Goal: Navigation & Orientation: Find specific page/section

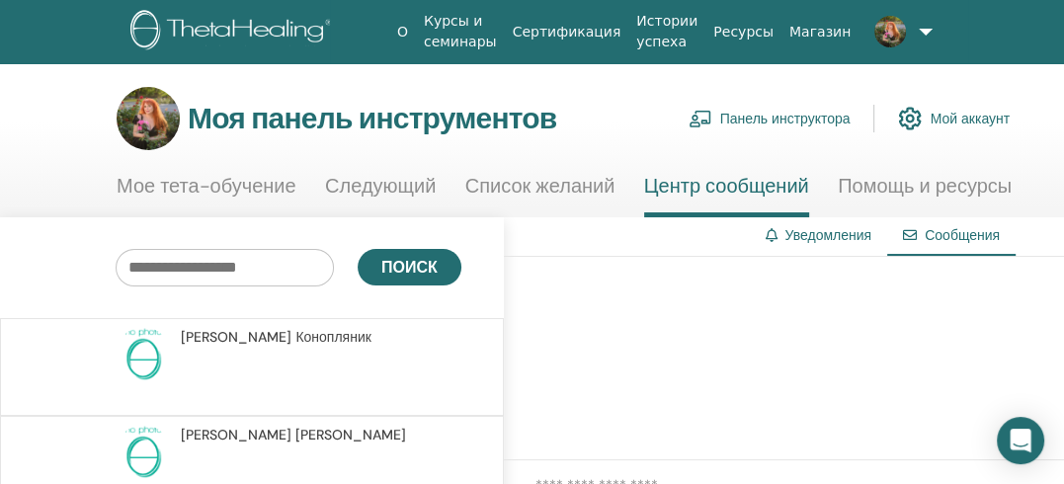
click at [766, 117] on font "Панель инструктора" at bounding box center [785, 120] width 130 height 18
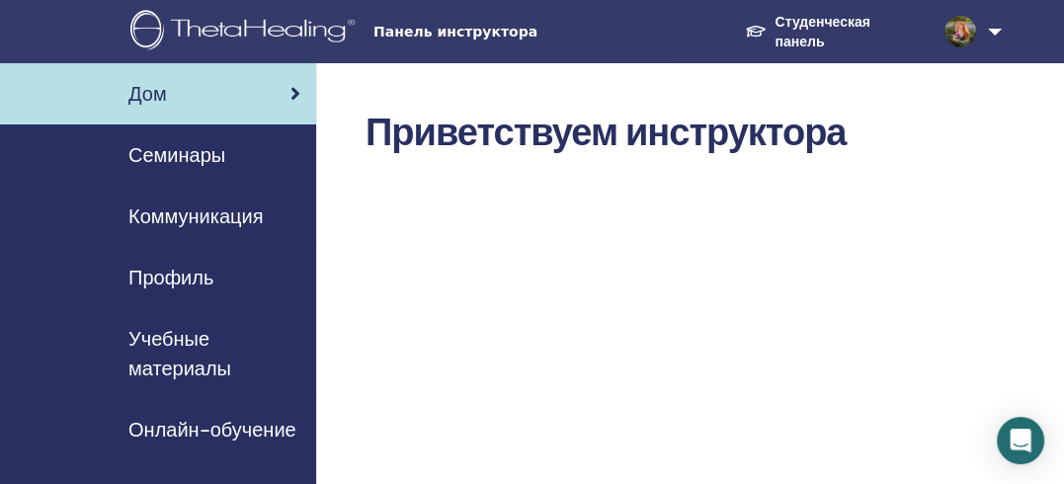
click at [183, 154] on font "Семинары" at bounding box center [176, 155] width 97 height 26
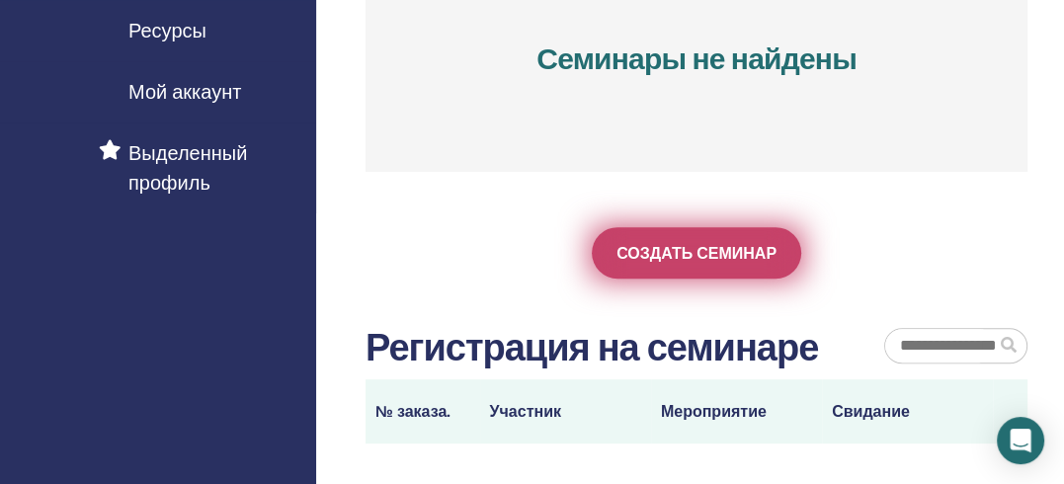
scroll to position [494, 0]
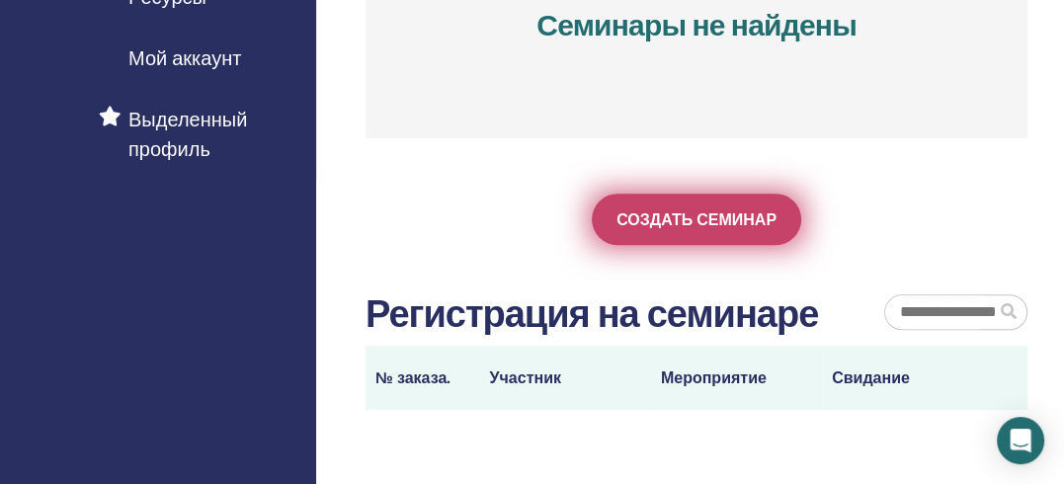
click at [661, 223] on font "Создать семинар" at bounding box center [696, 219] width 160 height 21
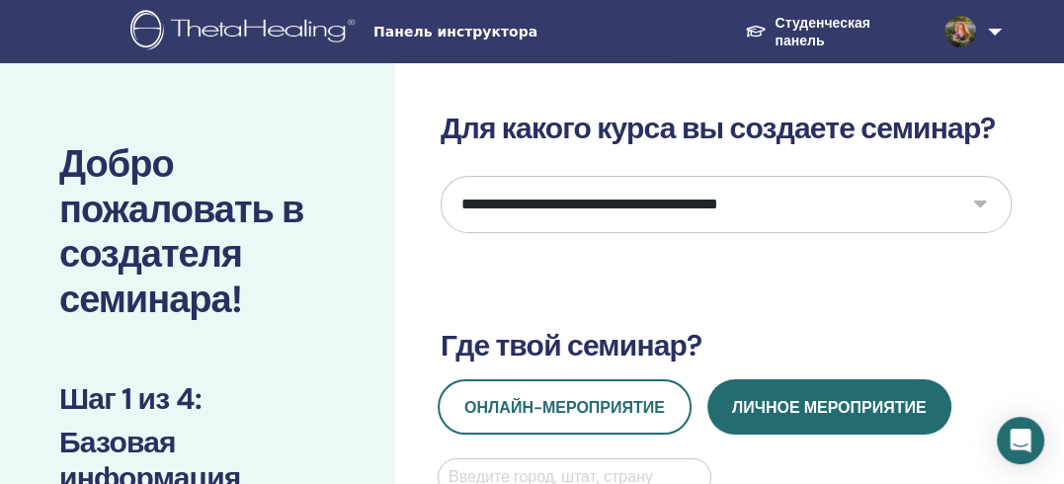
click at [984, 203] on select "**********" at bounding box center [726, 204] width 571 height 57
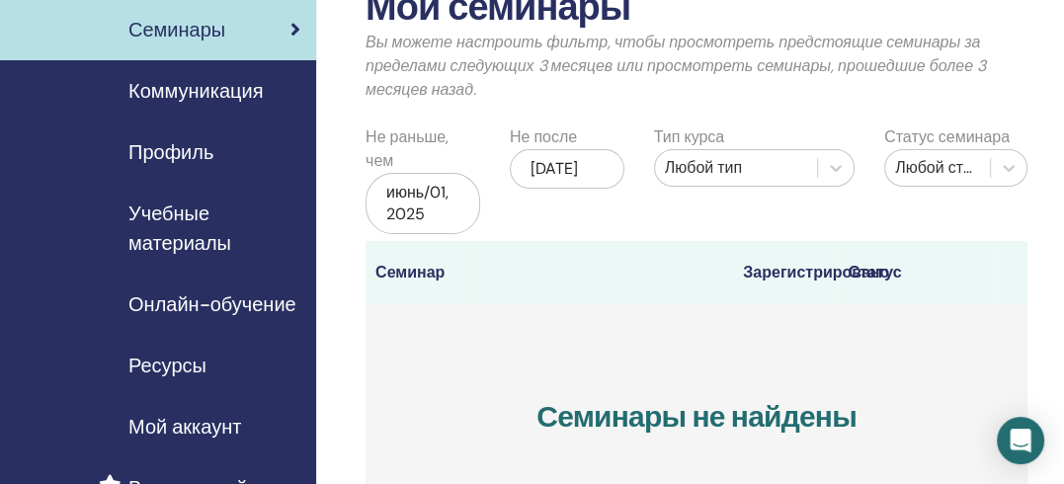
scroll to position [99, 0]
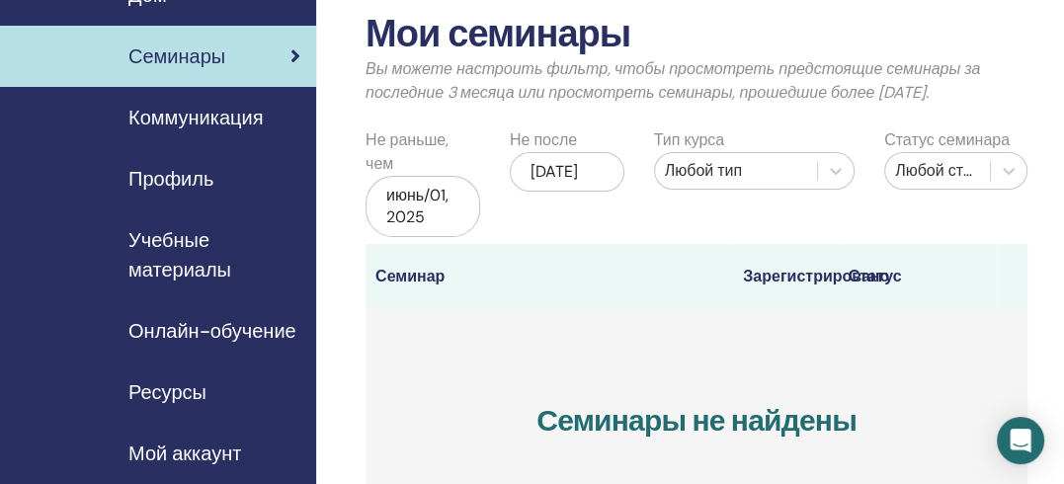
click at [253, 334] on font "Онлайн-обучение" at bounding box center [212, 331] width 168 height 26
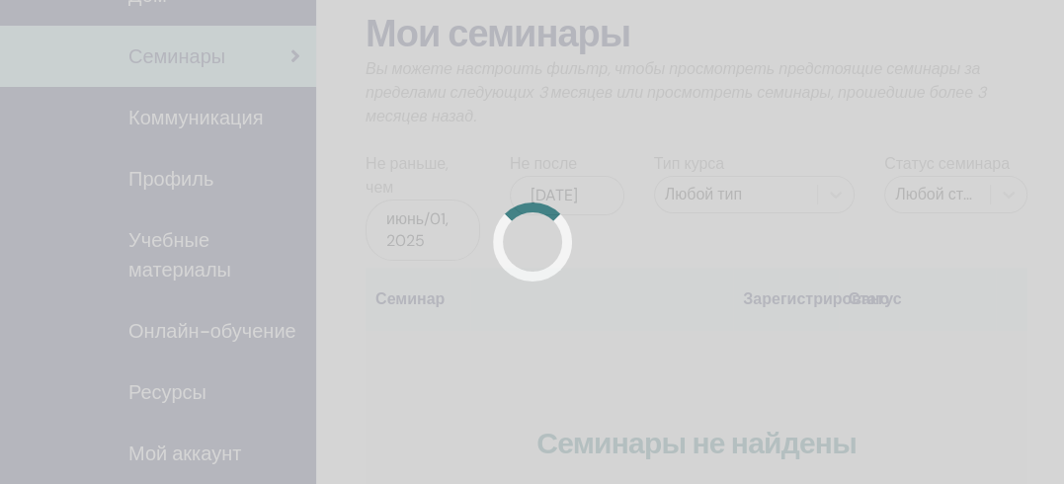
scroll to position [99, 0]
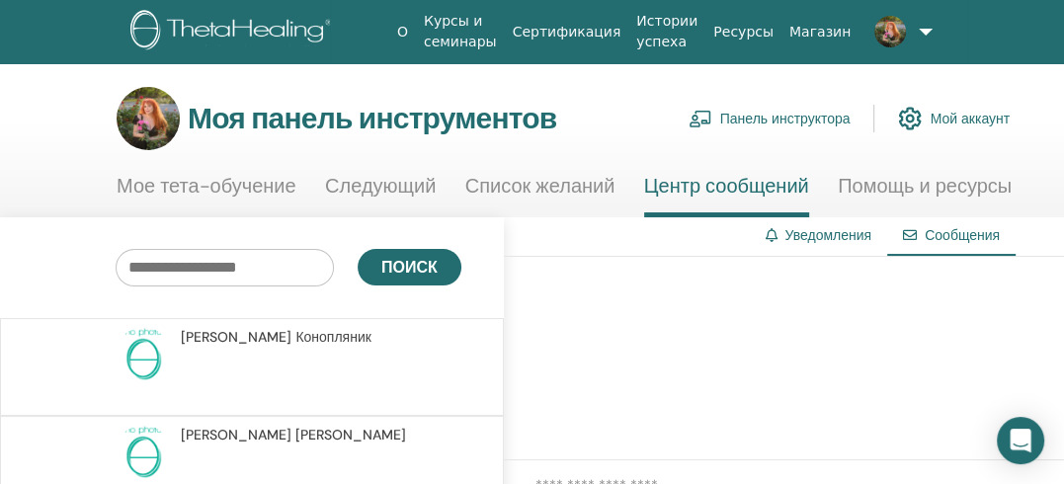
click at [466, 30] on link "Курсы и семинары" at bounding box center [460, 31] width 89 height 57
click at [245, 187] on font "Мое тета-обучение" at bounding box center [207, 186] width 180 height 26
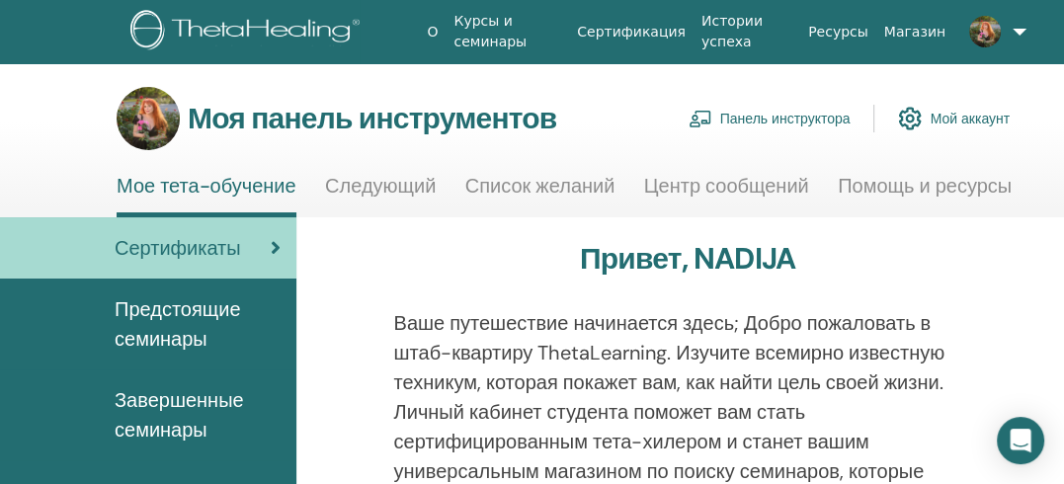
click at [176, 318] on font "Предстоящие семинары" at bounding box center [178, 323] width 126 height 55
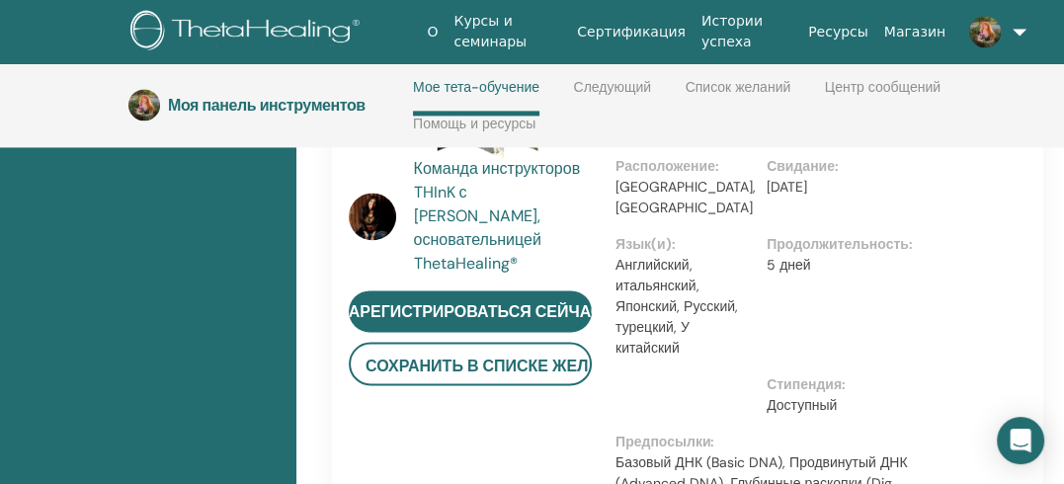
scroll to position [2059, 0]
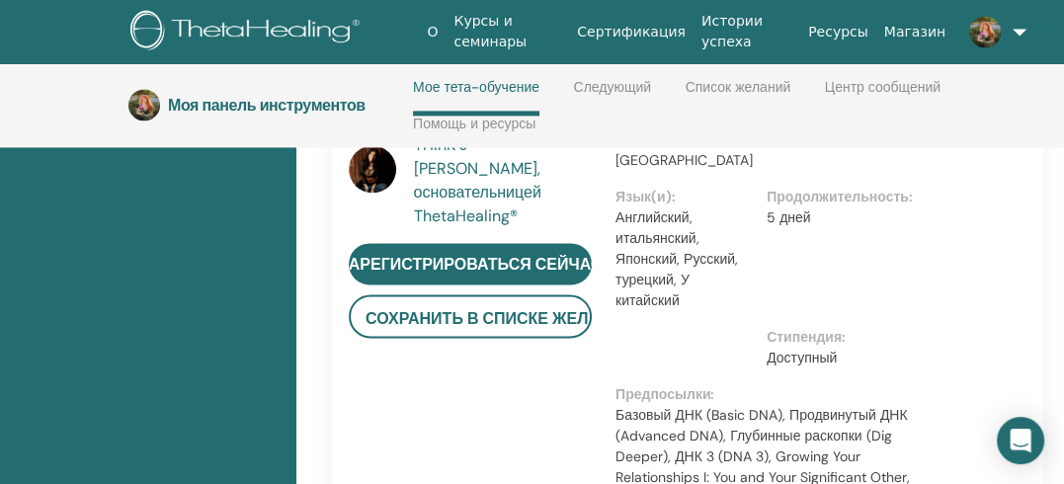
click at [517, 13] on font "Курсы и семинары" at bounding box center [489, 31] width 73 height 37
